Goal: Navigation & Orientation: Find specific page/section

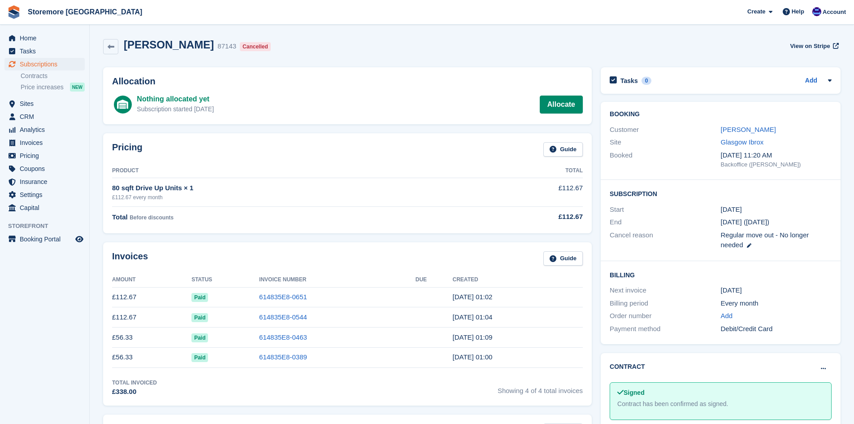
click at [26, 31] on div "Home Tasks Subscriptions Subscriptions Subscriptions Contracts Price increases …" at bounding box center [44, 121] width 89 height 186
click at [27, 40] on span "Home" at bounding box center [47, 38] width 54 height 13
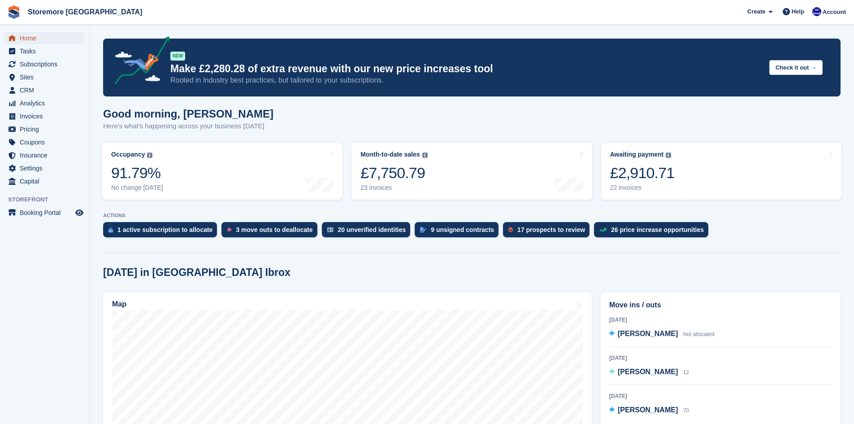
click at [35, 36] on span "Home" at bounding box center [47, 38] width 54 height 13
